Goal: Find specific fact: Find specific fact

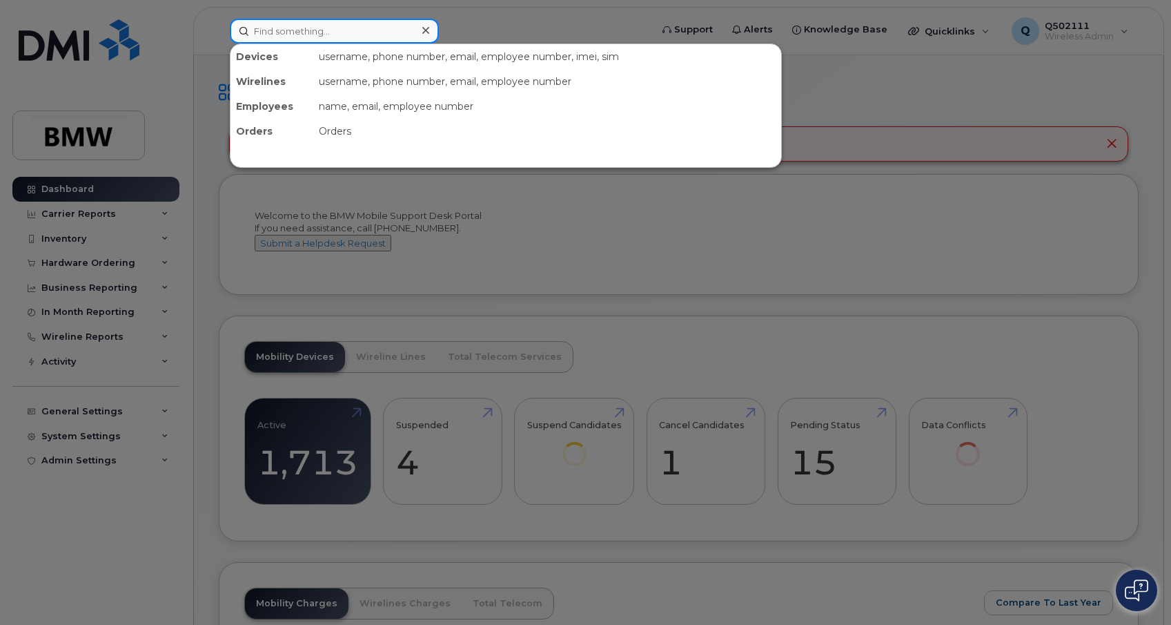
click at [351, 33] on input at bounding box center [334, 31] width 209 height 25
click at [303, 36] on input at bounding box center [334, 31] width 209 height 25
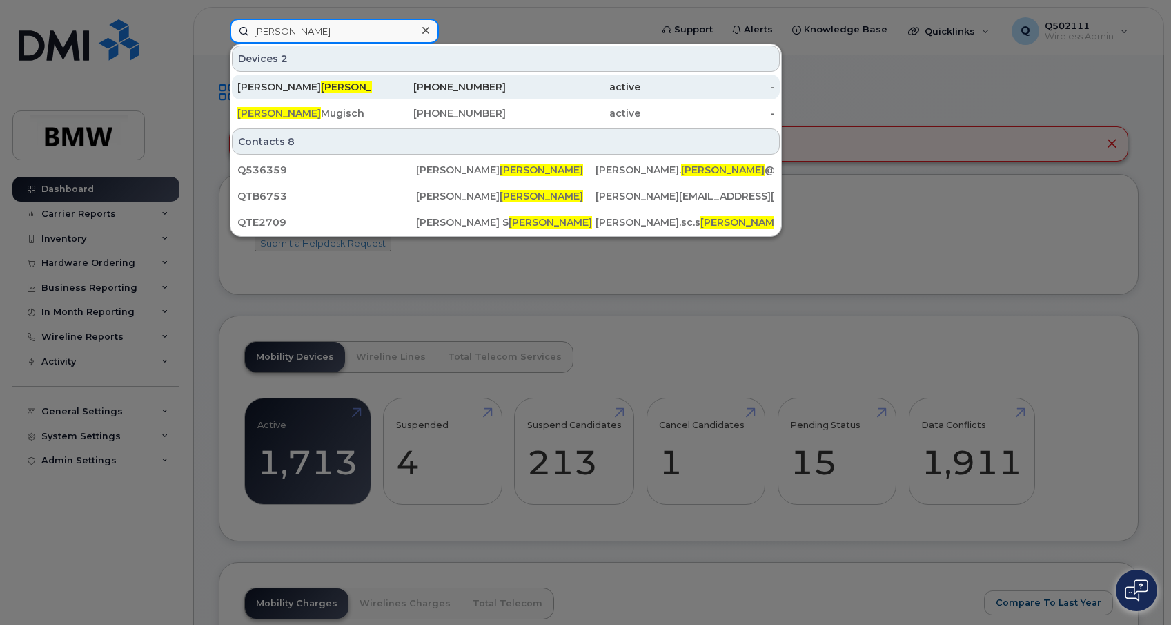
type input "earl"
click at [321, 91] on span "Earl" at bounding box center [363, 87] width 84 height 12
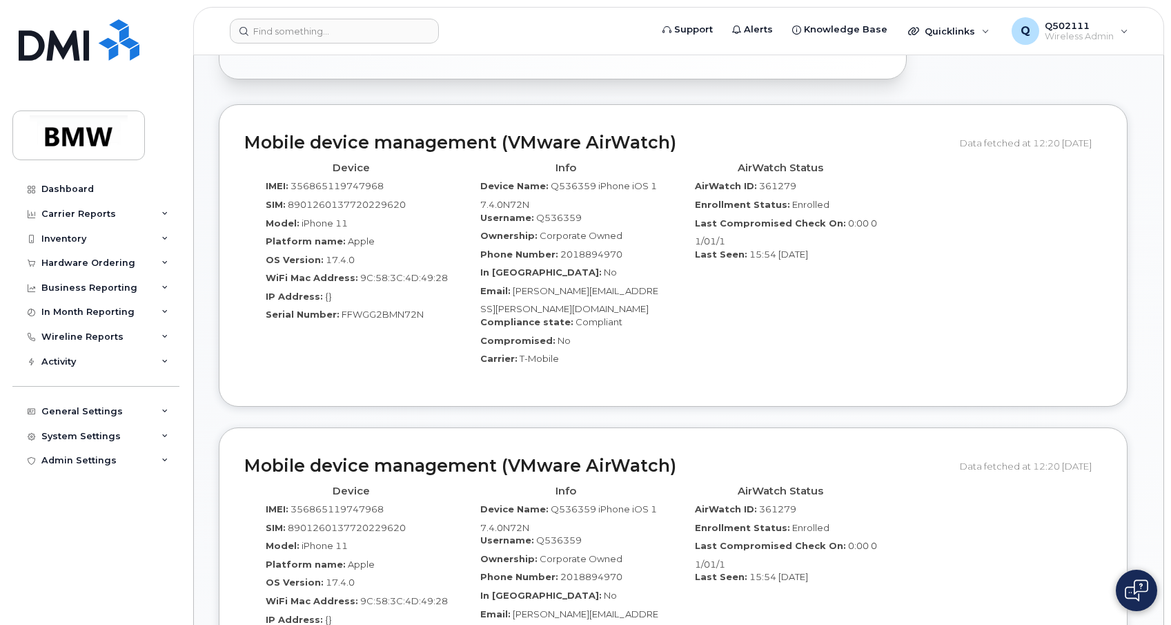
scroll to position [805, 0]
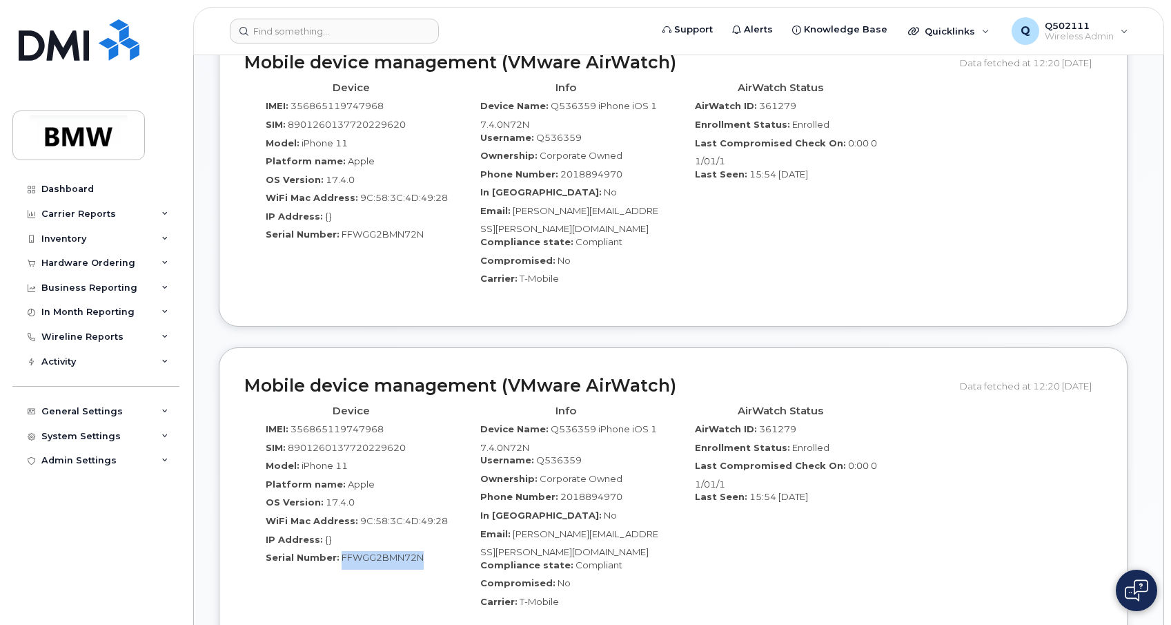
drag, startPoint x: 427, startPoint y: 530, endPoint x: 339, endPoint y: 536, distance: 87.8
click at [339, 551] on div "Serial Number: FFWGG2BMN72N" at bounding box center [352, 560] width 194 height 19
drag, startPoint x: 339, startPoint y: 536, endPoint x: 350, endPoint y: 532, distance: 11.6
copy span "FFWGG2BMN72N"
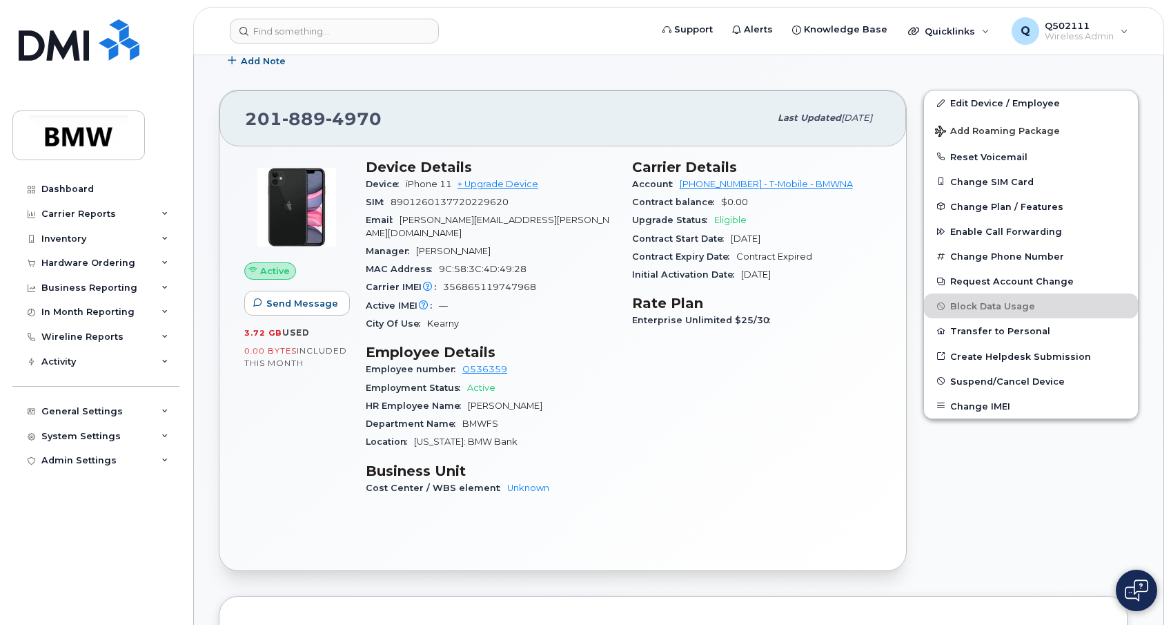
scroll to position [230, 0]
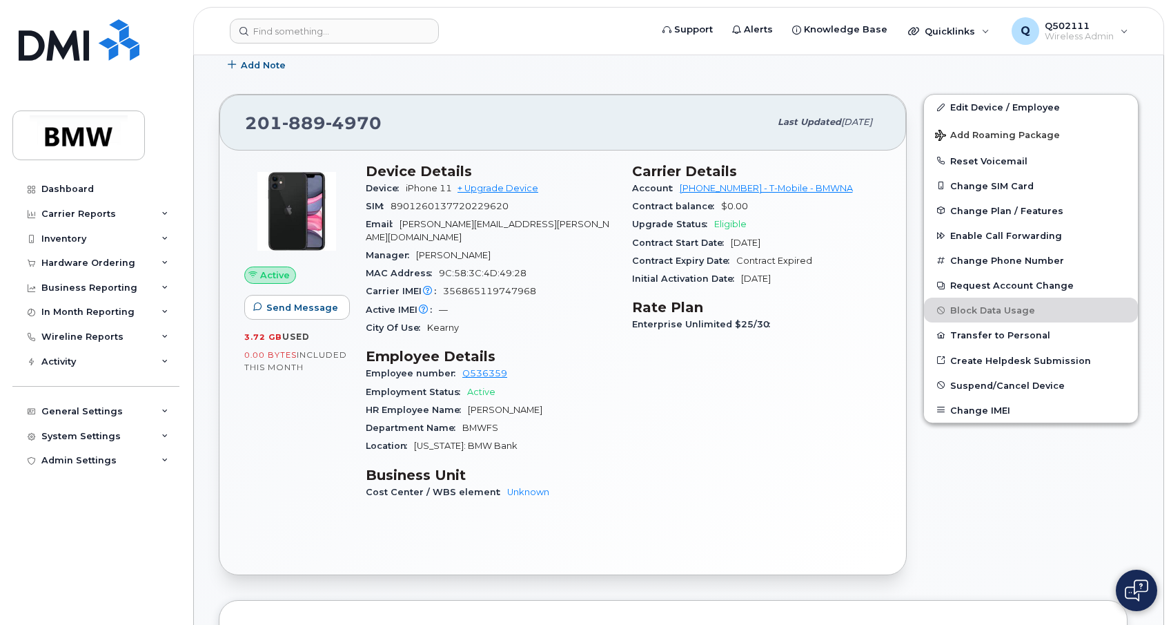
click at [26, 533] on div "Dashboard Carrier Reports Monthly Billing Data Pooling Average Costing Accounti…" at bounding box center [97, 390] width 170 height 427
